Goal: Task Accomplishment & Management: Manage account settings

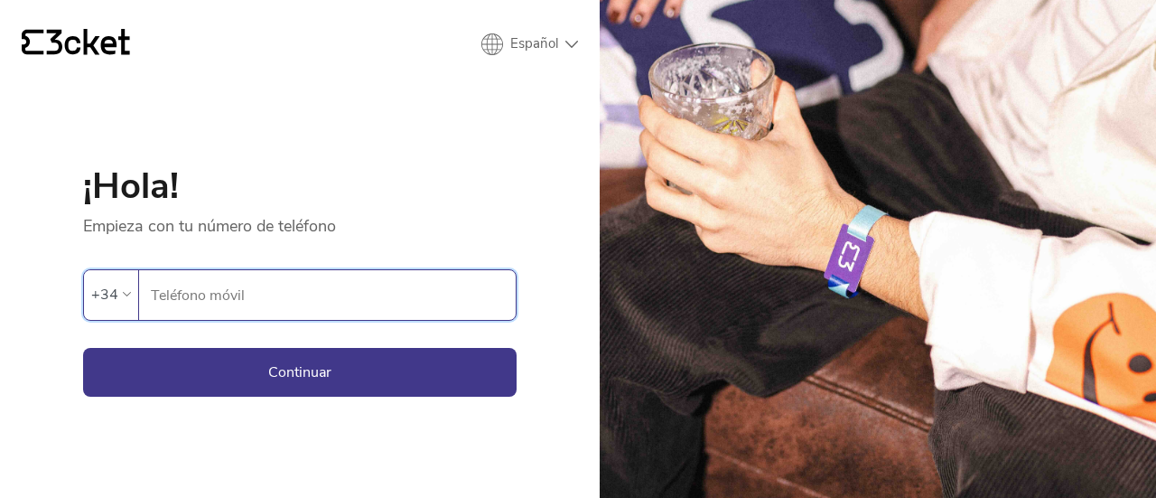
type input "618360903"
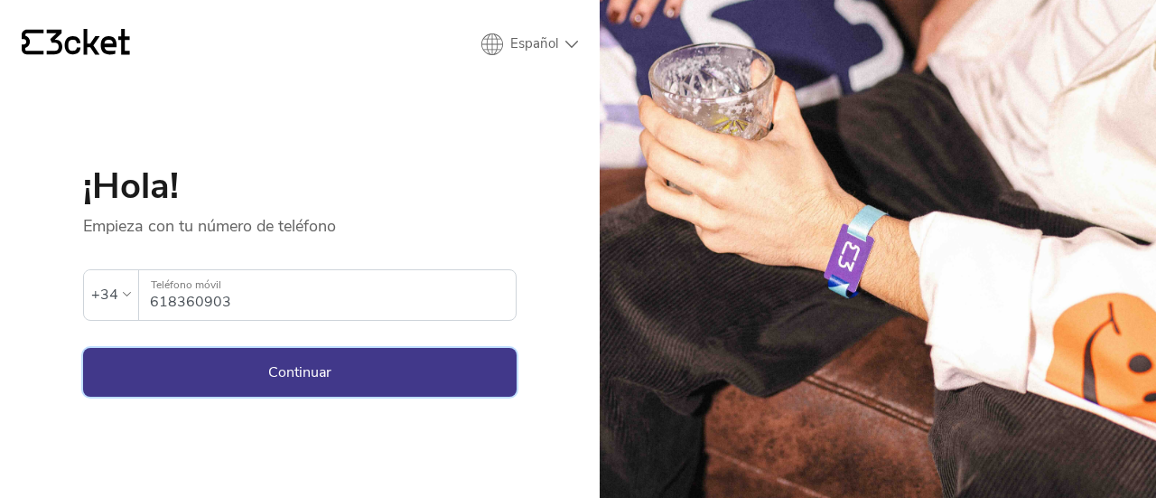
click at [269, 362] on button "Continuar" at bounding box center [299, 372] width 433 height 49
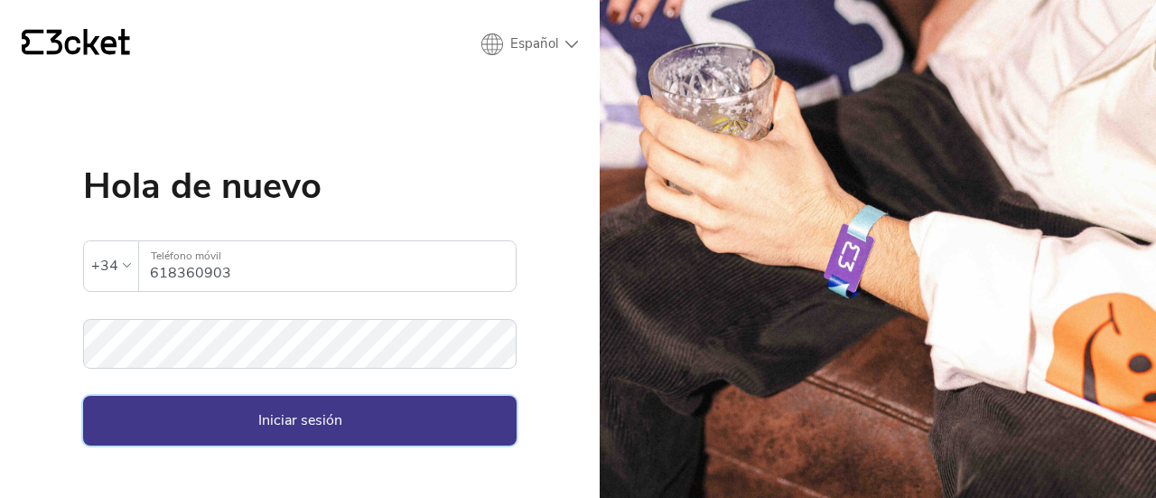
click at [306, 410] on button "Iniciar sesión" at bounding box center [299, 419] width 433 height 49
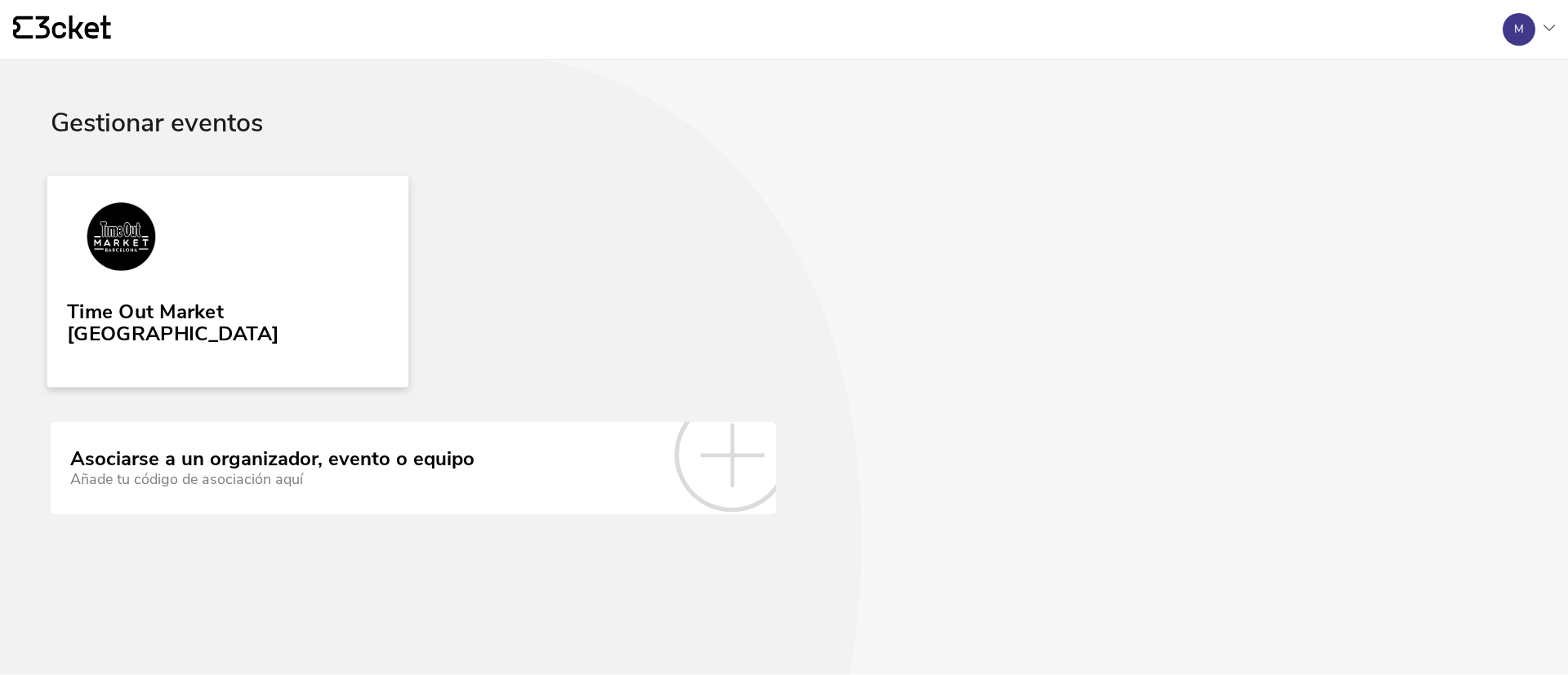
click at [209, 301] on div "Time Out Market Barcelona" at bounding box center [228, 320] width 322 height 52
